Goal: Find specific page/section: Find specific page/section

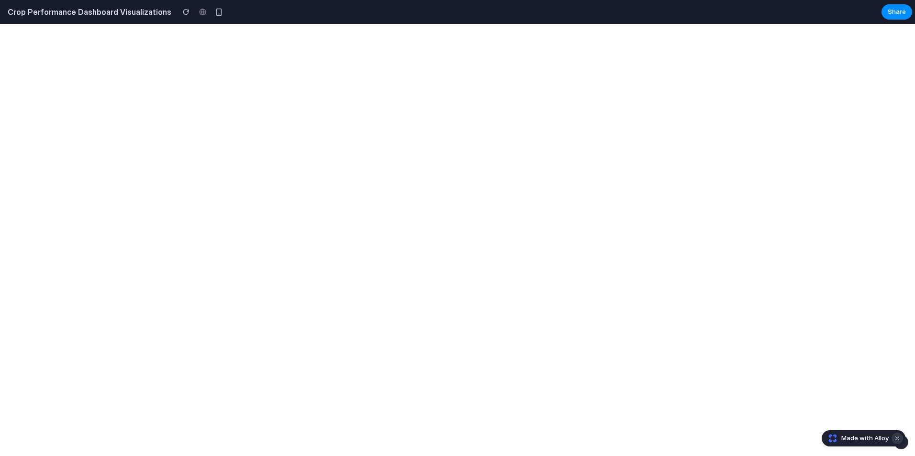
click at [895, 436] on button "Dismiss watermark" at bounding box center [896, 438] width 11 height 11
